Goal: Information Seeking & Learning: Learn about a topic

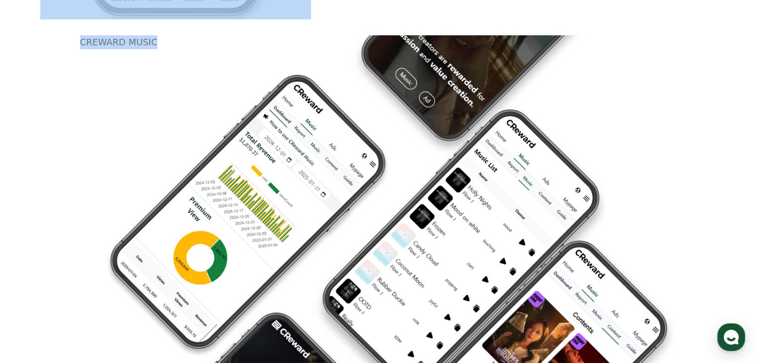
scroll to position [1160, 0]
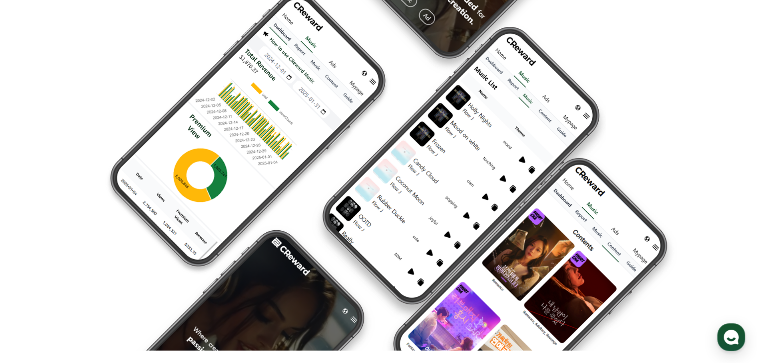
drag, startPoint x: 85, startPoint y: 145, endPoint x: 217, endPoint y: 253, distance: 170.1
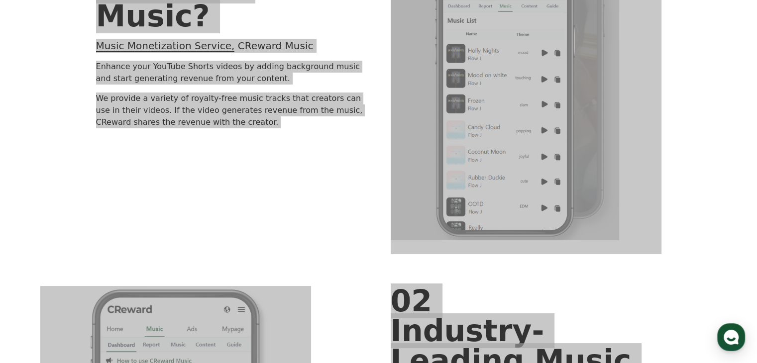
scroll to position [314, 0]
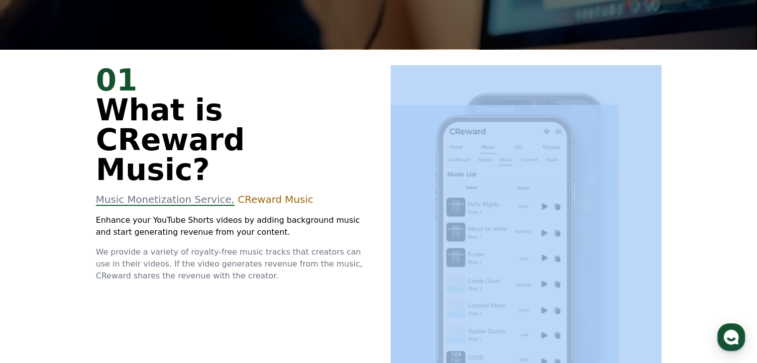
drag, startPoint x: 689, startPoint y: 154, endPoint x: 673, endPoint y: 138, distance: 22.5
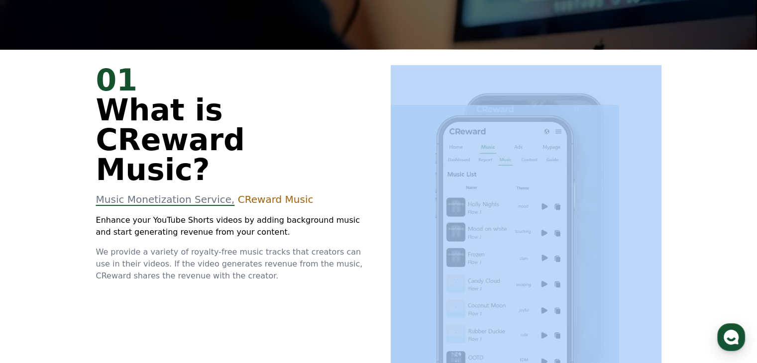
click at [673, 138] on div "01 What is CReward Music? Music Monetization Service, CReward Music Enhance you…" at bounding box center [378, 236] width 597 height 375
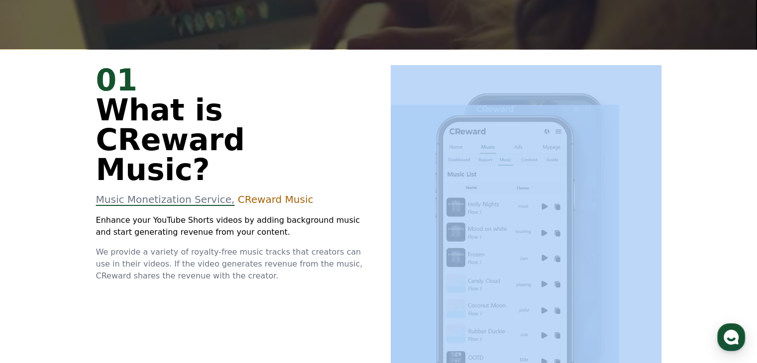
click at [673, 138] on div "01 What is CReward Music? Music Monetization Service, CReward Music Enhance you…" at bounding box center [378, 236] width 597 height 375
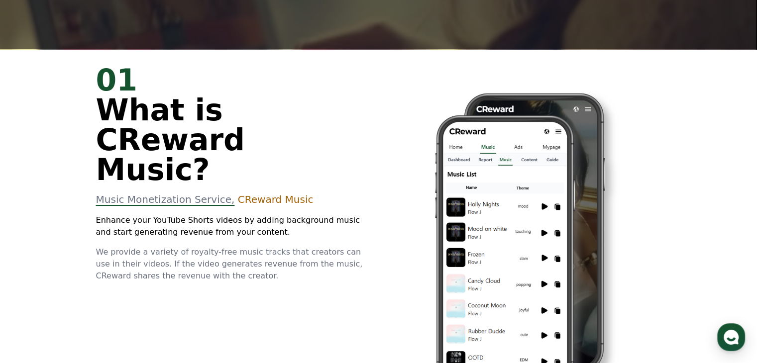
click at [165, 216] on div "01 What is CReward Music? Music Monetization Service, CReward Music Enhance you…" at bounding box center [231, 173] width 271 height 217
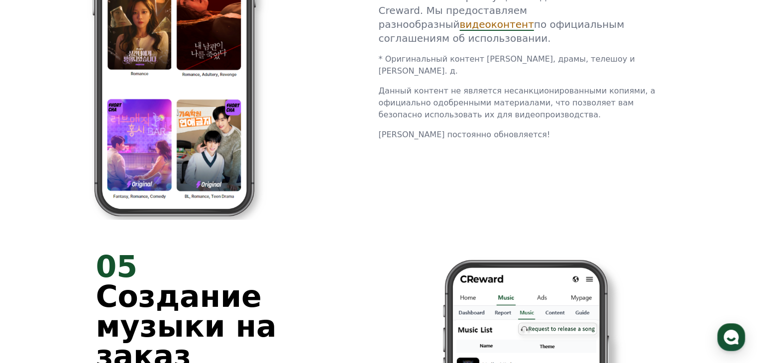
scroll to position [2305, 0]
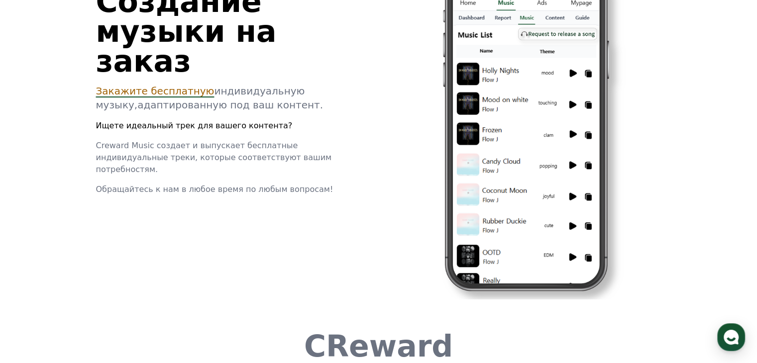
click at [182, 85] on font "Закажите бесплатную" at bounding box center [155, 91] width 118 height 12
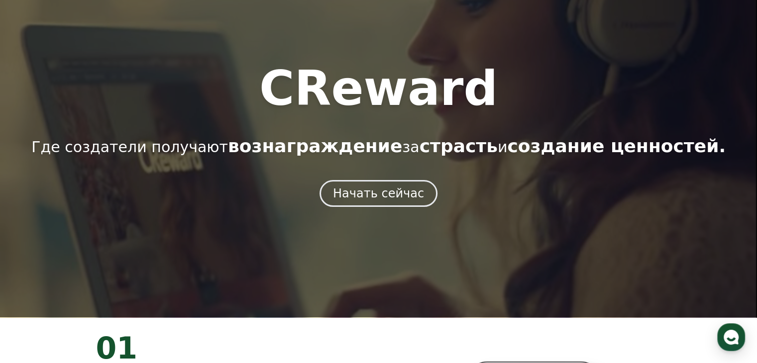
scroll to position [0, 0]
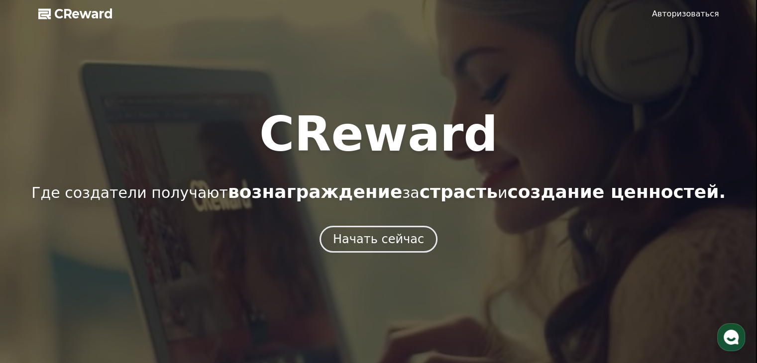
drag, startPoint x: 721, startPoint y: 13, endPoint x: 715, endPoint y: 14, distance: 5.6
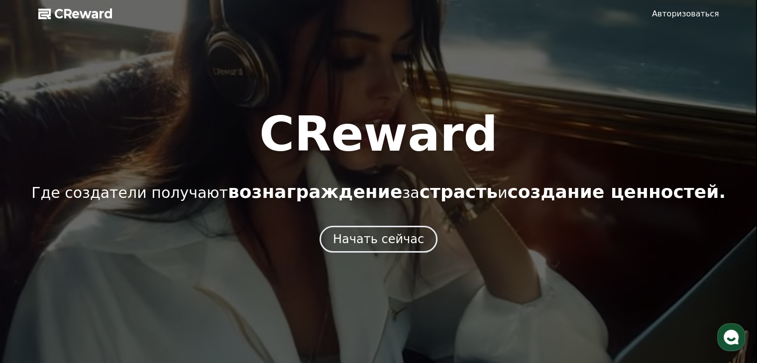
click at [720, 13] on div at bounding box center [378, 181] width 757 height 363
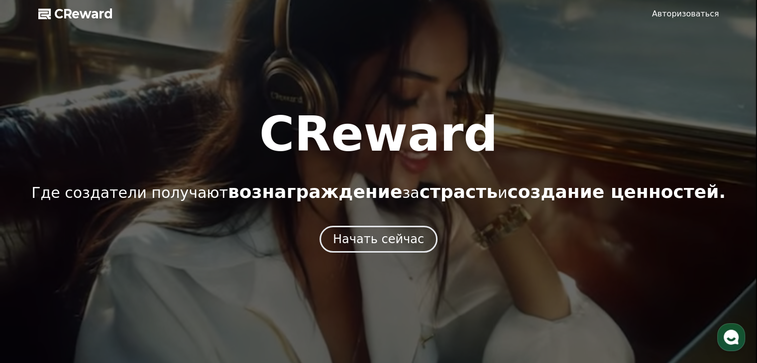
click at [699, 15] on font "Авторизоваться" at bounding box center [685, 13] width 67 height 9
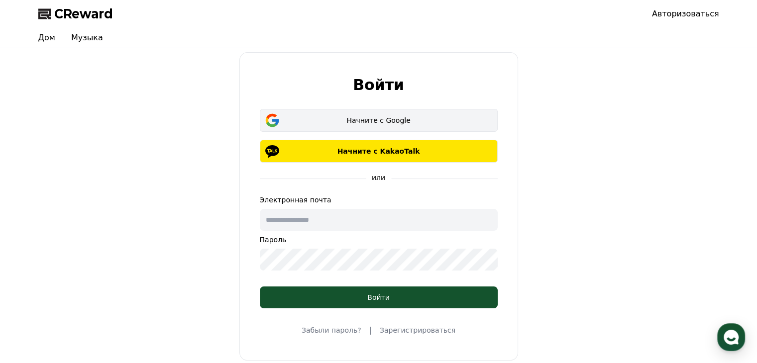
click at [439, 111] on button "Начните с Google" at bounding box center [379, 120] width 238 height 23
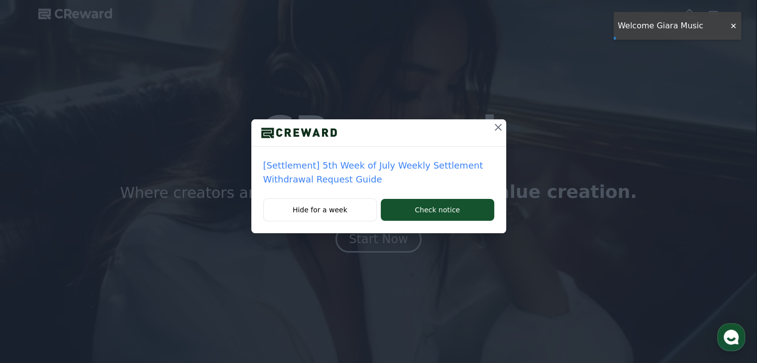
click at [496, 128] on icon at bounding box center [498, 127] width 12 height 12
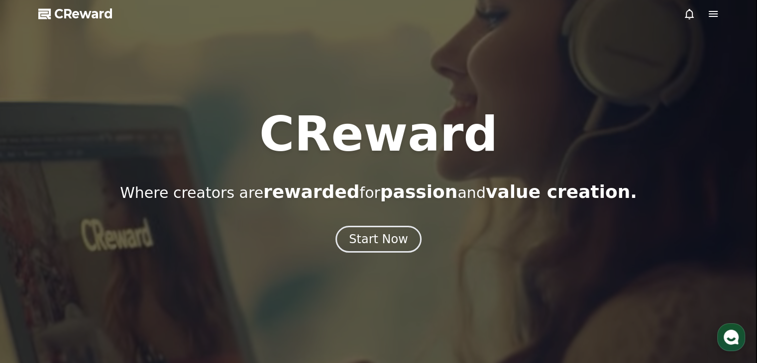
click at [714, 16] on icon at bounding box center [713, 14] width 12 height 12
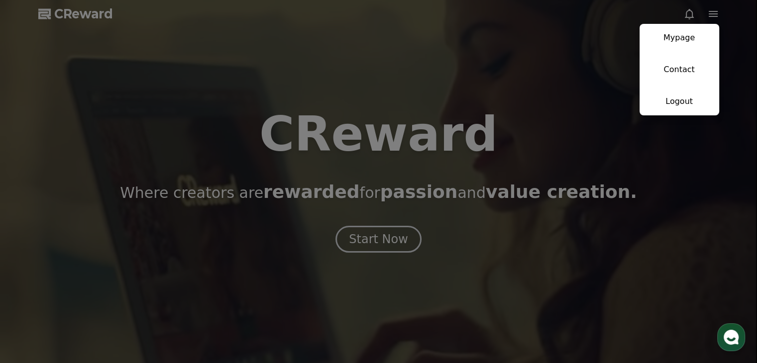
click at [417, 119] on button "close" at bounding box center [378, 181] width 757 height 363
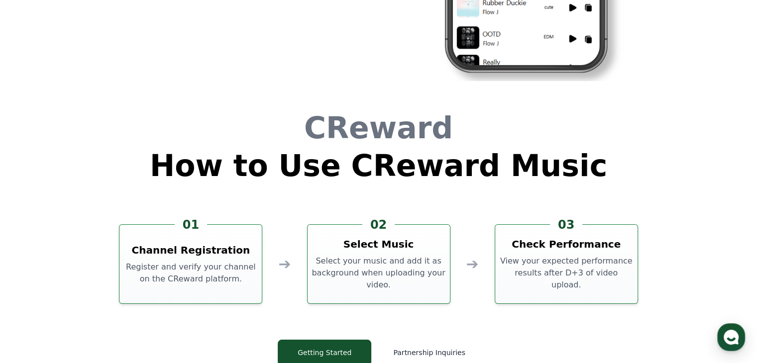
scroll to position [2697, 0]
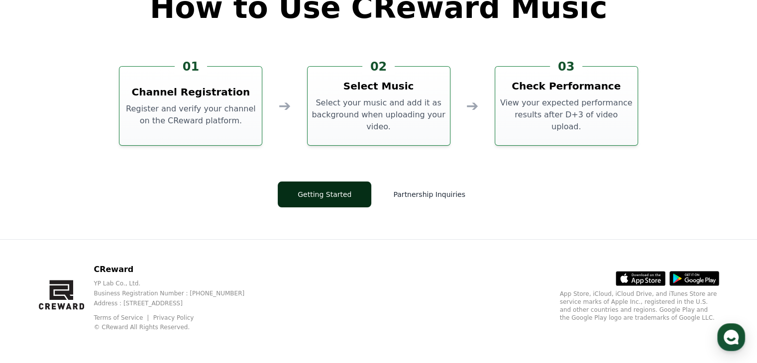
click at [351, 183] on button "Getting Started" at bounding box center [325, 195] width 94 height 26
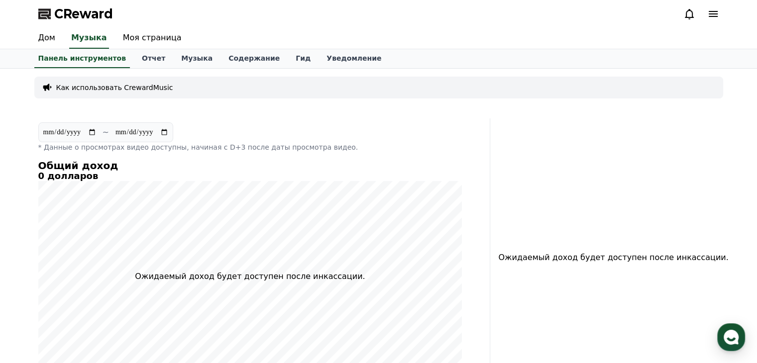
click at [100, 90] on font "Как использовать CrewardMusic" at bounding box center [114, 88] width 117 height 8
click at [49, 83] on icon at bounding box center [47, 88] width 10 height 10
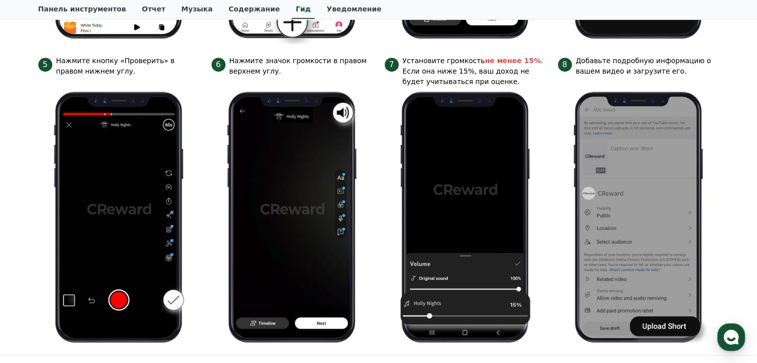
scroll to position [446, 0]
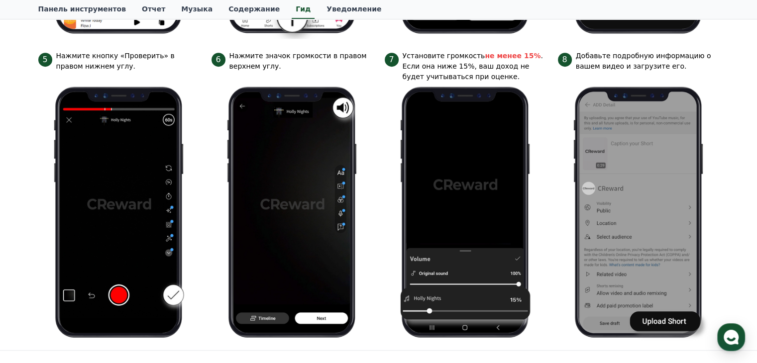
click at [149, 202] on img at bounding box center [118, 212] width 145 height 260
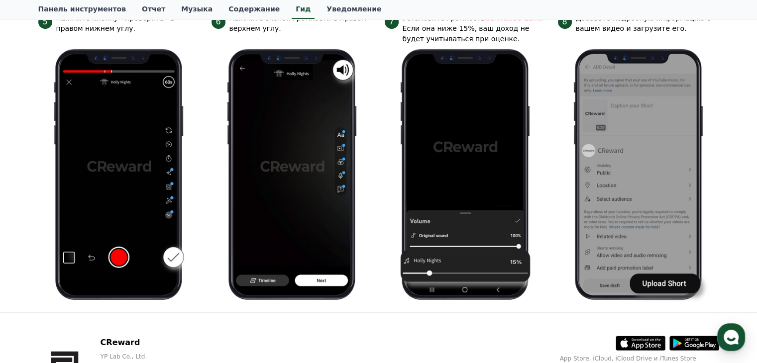
scroll to position [546, 0]
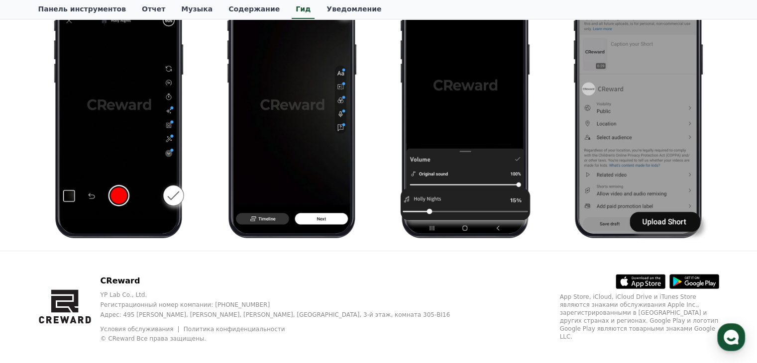
drag, startPoint x: 334, startPoint y: 315, endPoint x: 329, endPoint y: 306, distance: 10.4
click at [332, 310] on div "CReward YP Lab Co., Ltd. Регистрационный номер компании: 655-81-03655 Адрес: 49…" at bounding box center [378, 312] width 697 height 123
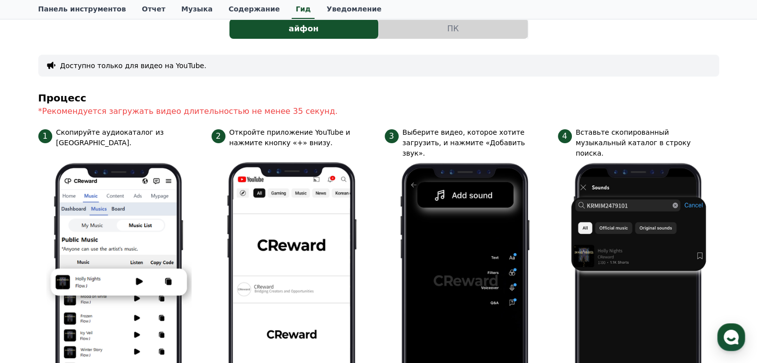
scroll to position [48, 0]
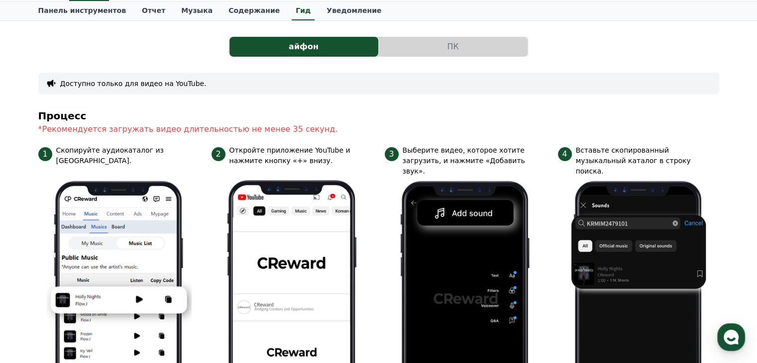
click at [445, 146] on font "Выберите видео, которое хотите загрузить, и нажмите «Добавить звук»." at bounding box center [464, 160] width 122 height 29
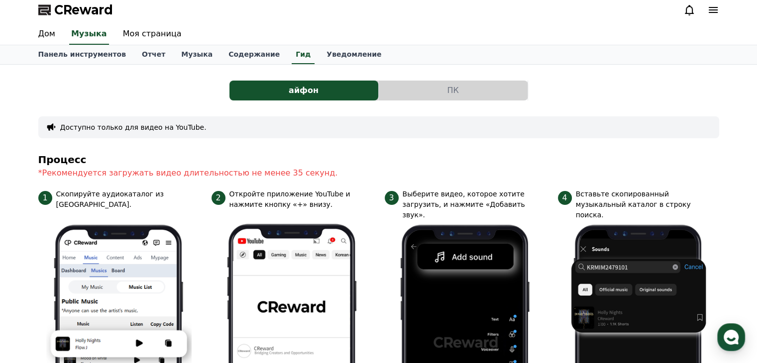
scroll to position [0, 0]
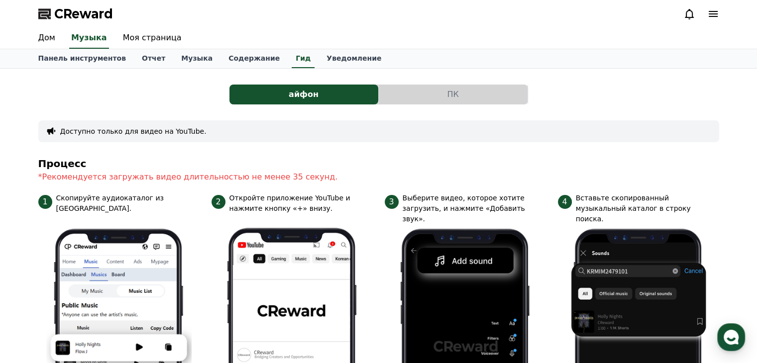
click at [409, 103] on button "ПК" at bounding box center [453, 95] width 149 height 20
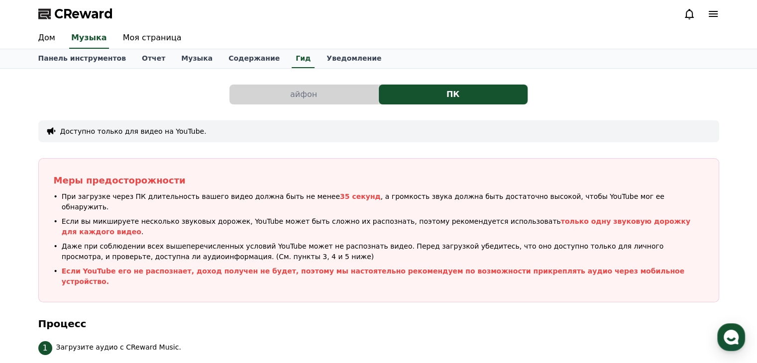
click at [326, 102] on button "айфон" at bounding box center [303, 95] width 149 height 20
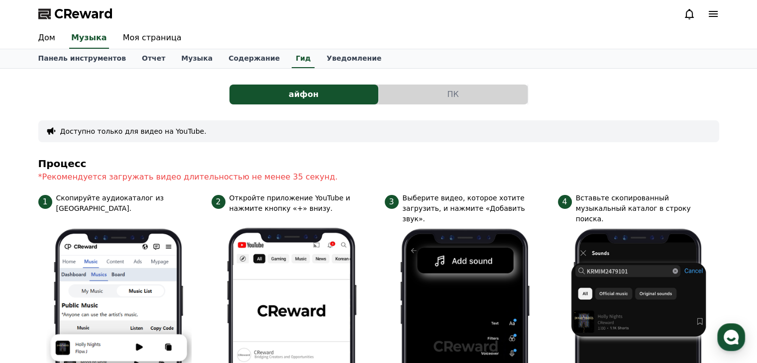
click at [429, 86] on button "ПК" at bounding box center [453, 95] width 149 height 20
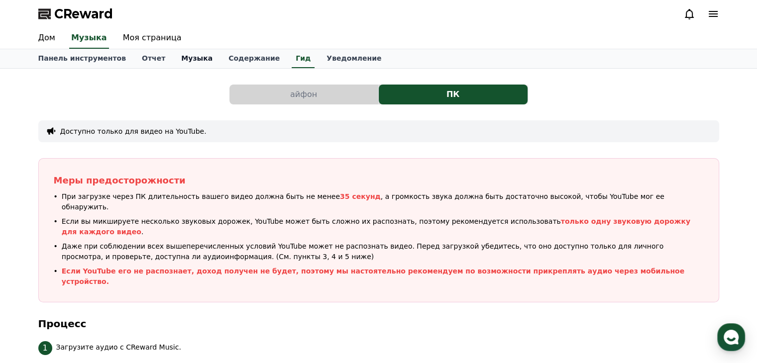
click at [191, 58] on font "Музыка" at bounding box center [196, 58] width 31 height 8
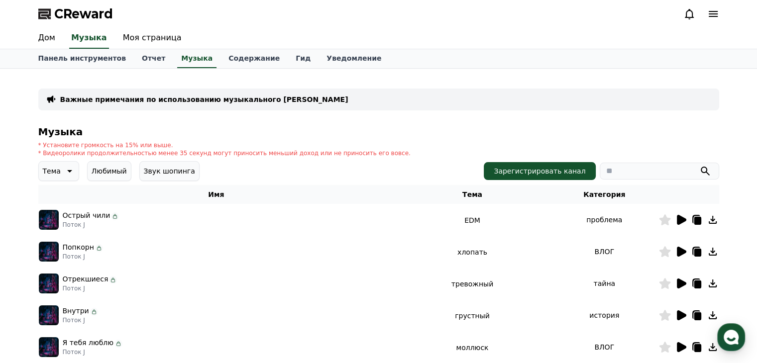
click at [63, 174] on icon at bounding box center [69, 171] width 12 height 12
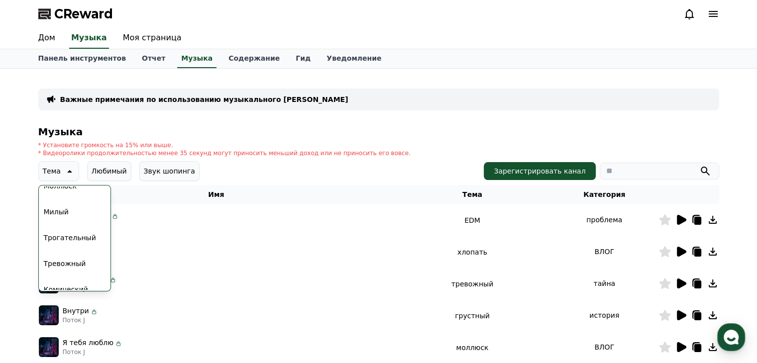
scroll to position [410, 0]
click at [82, 224] on font "Трогательный" at bounding box center [70, 227] width 52 height 8
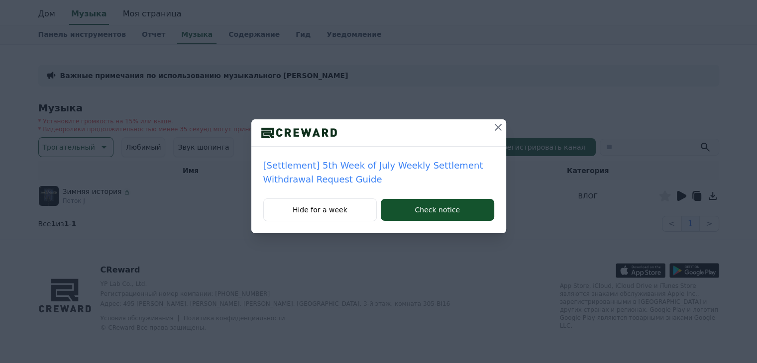
scroll to position [25, 0]
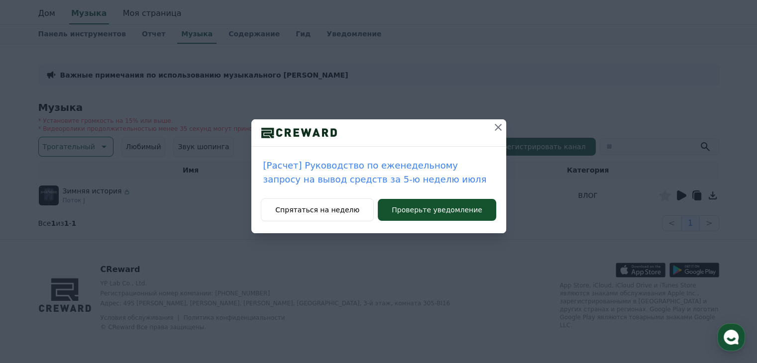
click at [501, 122] on icon at bounding box center [498, 127] width 12 height 12
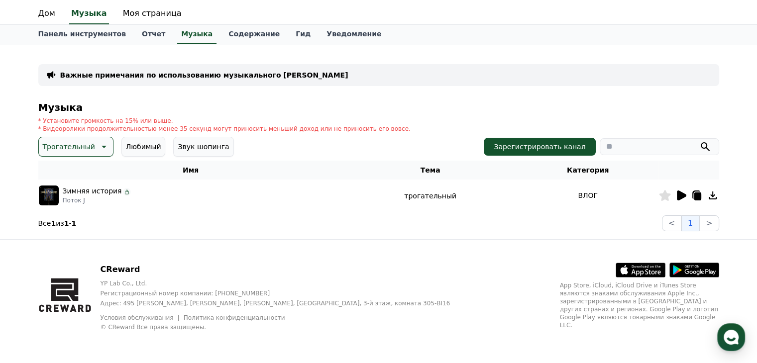
click at [50, 203] on img at bounding box center [49, 196] width 20 height 20
click at [51, 192] on img at bounding box center [49, 196] width 20 height 20
click at [681, 195] on icon at bounding box center [681, 196] width 9 height 10
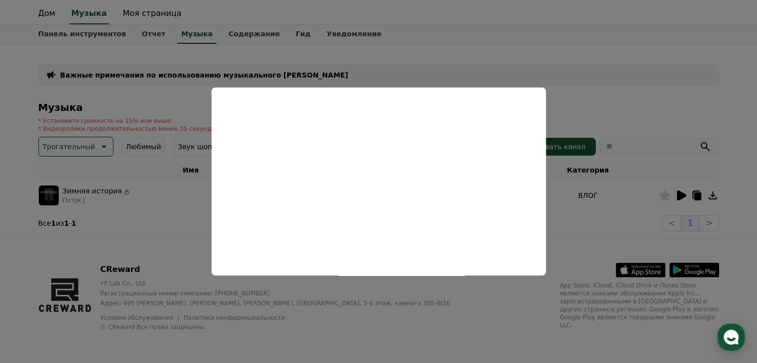
click at [669, 124] on button "close modal" at bounding box center [378, 181] width 757 height 363
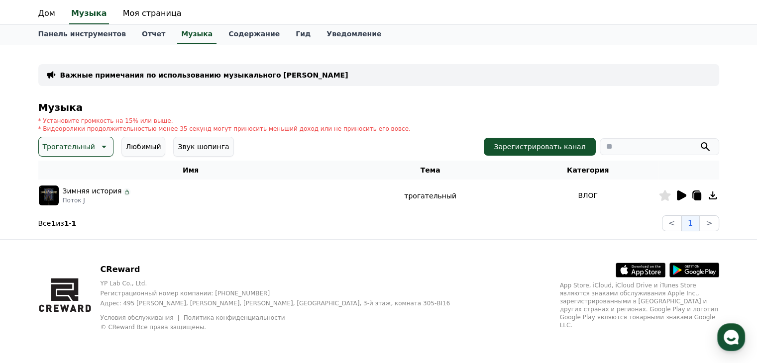
click at [81, 143] on font "Трогательный" at bounding box center [69, 147] width 52 height 8
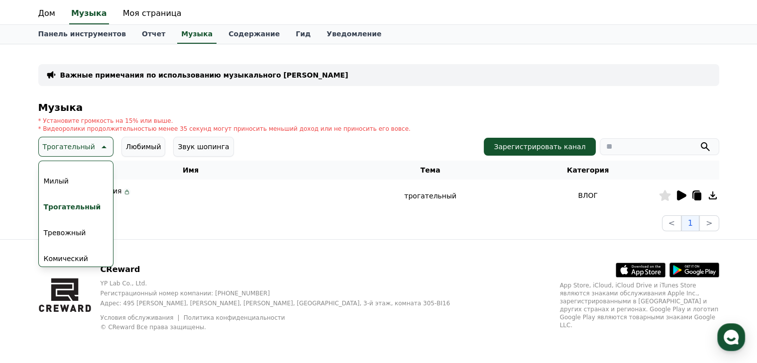
scroll to position [410, 0]
click at [74, 225] on font "Тревожный" at bounding box center [65, 229] width 42 height 8
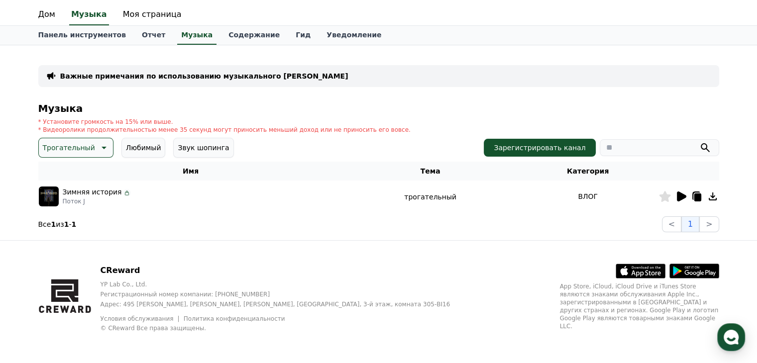
scroll to position [25, 0]
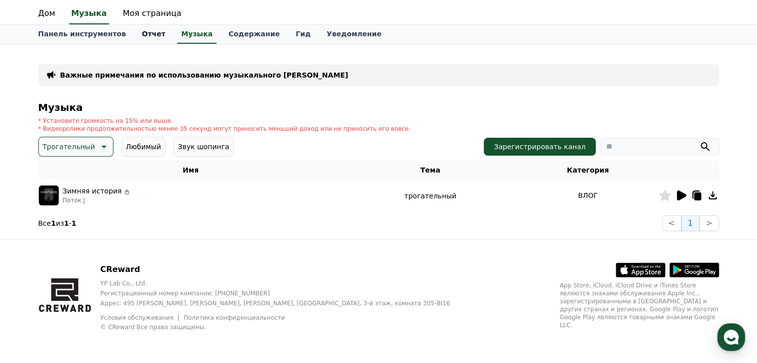
click at [147, 32] on font "Отчет" at bounding box center [153, 34] width 23 height 8
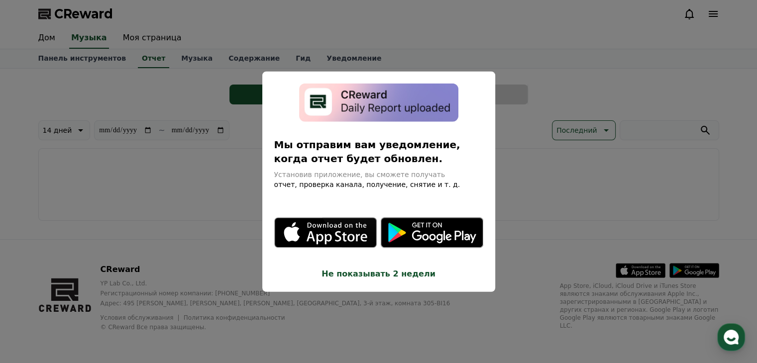
click at [388, 274] on font "Не показывать 2 недели" at bounding box center [378, 273] width 113 height 9
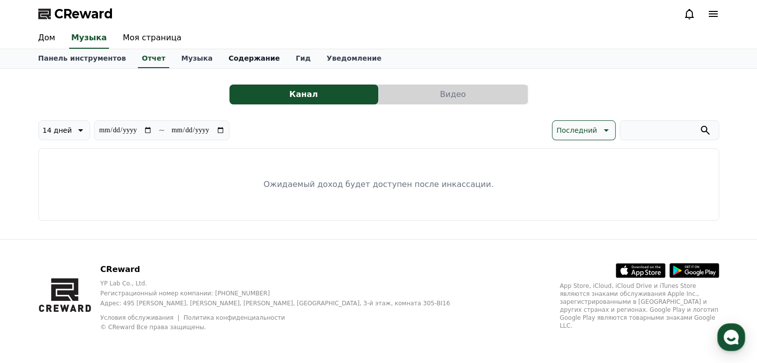
click at [228, 61] on font "Содержание" at bounding box center [253, 58] width 51 height 8
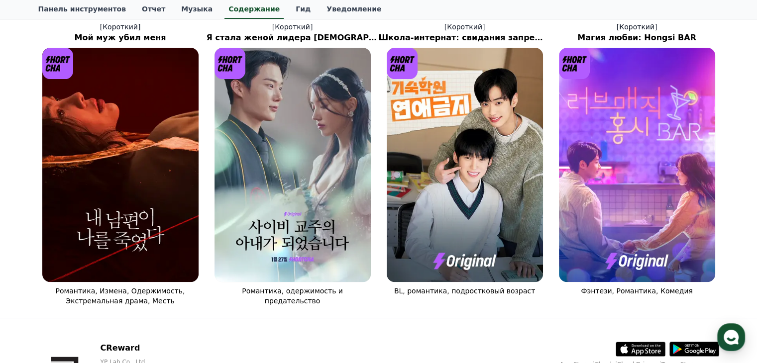
scroll to position [398, 0]
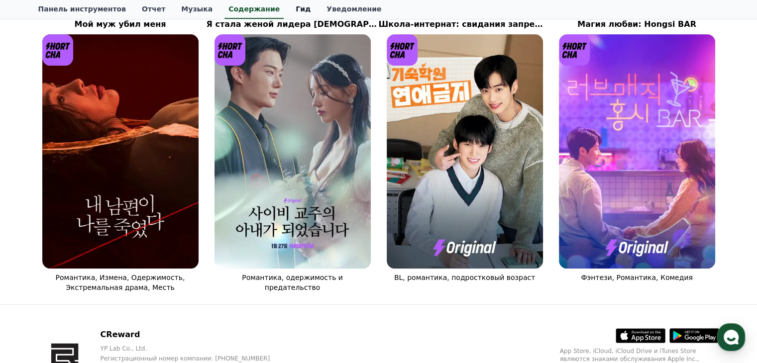
click at [288, 10] on link "Гид" at bounding box center [303, 9] width 31 height 19
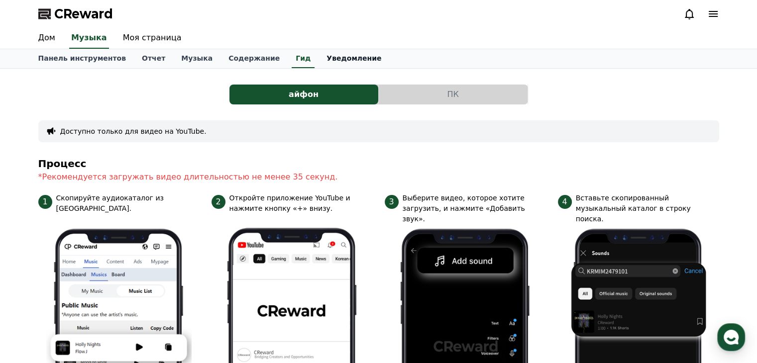
click at [319, 66] on link "Уведомление" at bounding box center [354, 58] width 71 height 19
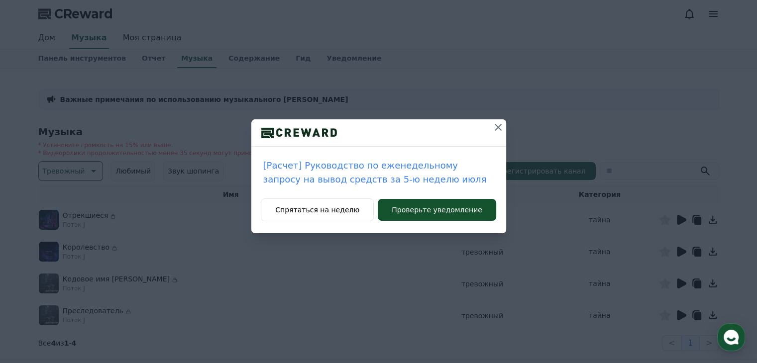
click at [498, 124] on icon at bounding box center [498, 127] width 12 height 12
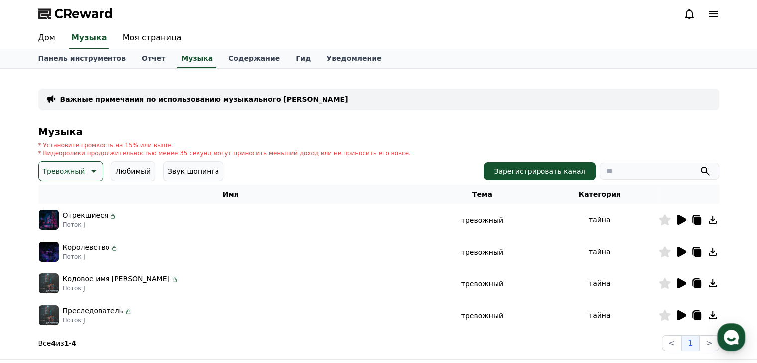
click at [46, 222] on img at bounding box center [49, 220] width 20 height 20
click at [683, 223] on icon at bounding box center [681, 220] width 12 height 12
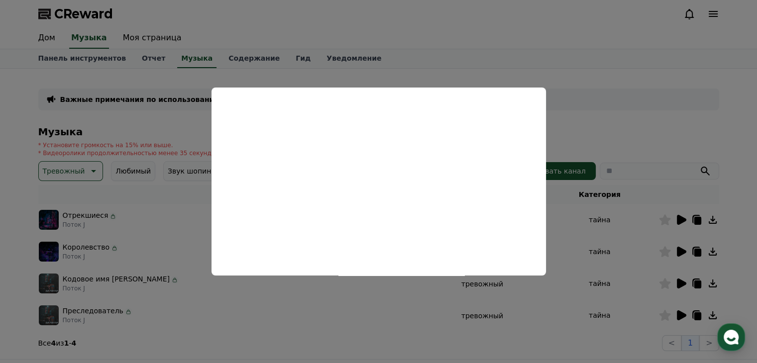
click at [617, 99] on button "close modal" at bounding box center [378, 181] width 757 height 363
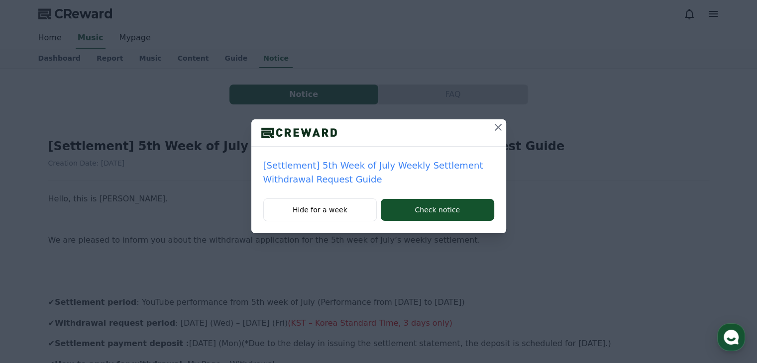
click at [494, 128] on icon at bounding box center [498, 127] width 12 height 12
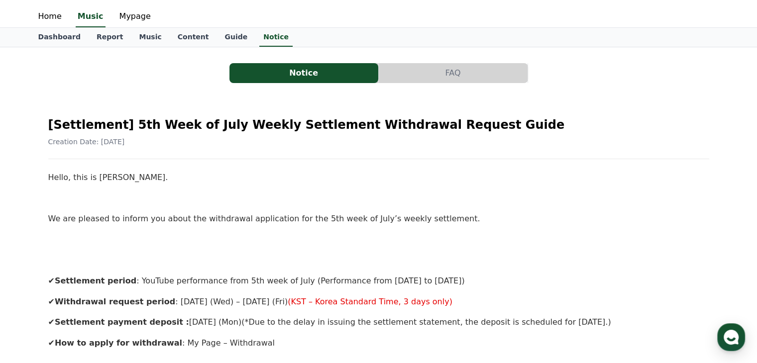
scroll to position [50, 0]
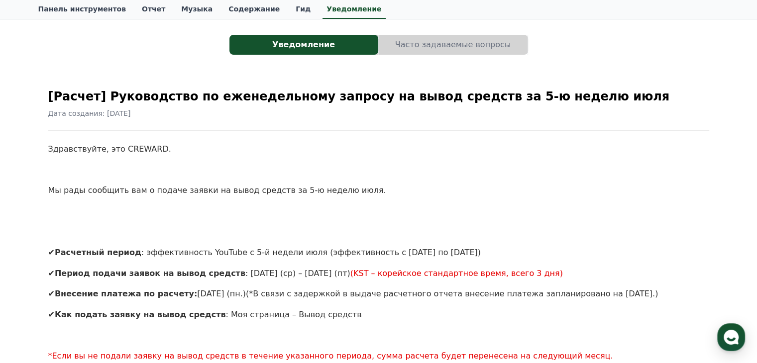
click at [361, 214] on p at bounding box center [378, 211] width 661 height 13
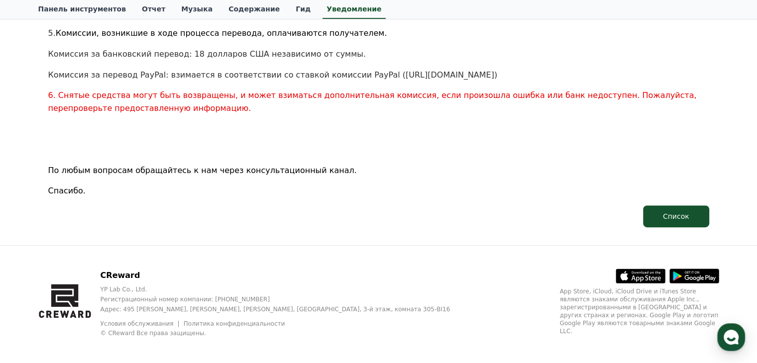
scroll to position [597, 0]
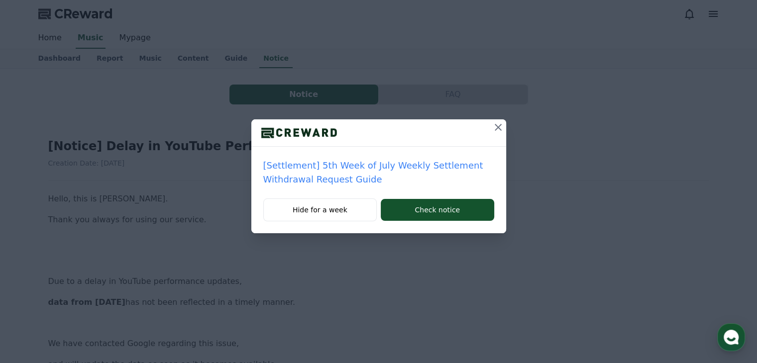
click at [495, 127] on icon at bounding box center [498, 127] width 12 height 12
